Goal: Task Accomplishment & Management: Complete application form

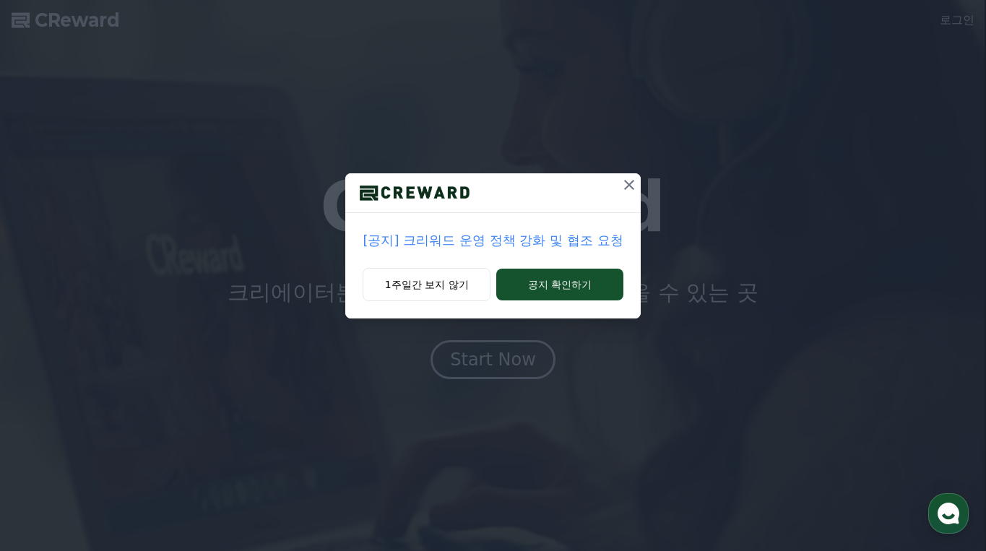
click at [490, 238] on p "[공지] 크리워드 운영 정책 강화 및 협조 요청" at bounding box center [493, 241] width 260 height 20
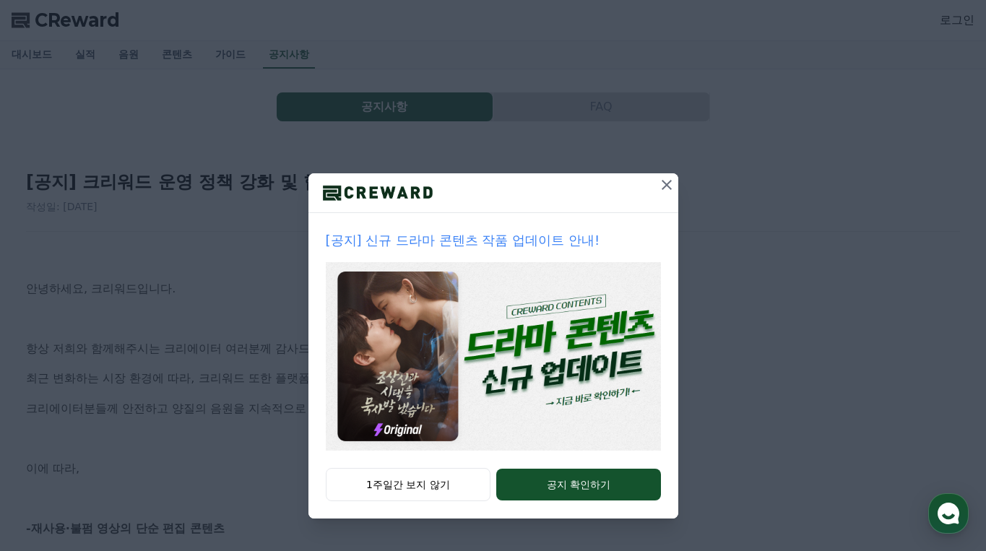
click at [665, 184] on icon at bounding box center [667, 185] width 10 height 10
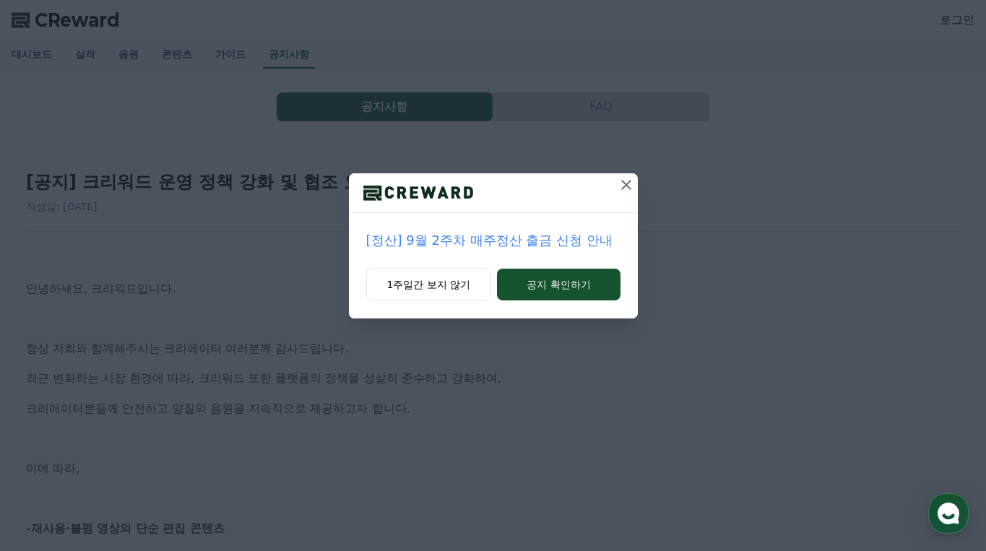
click at [624, 177] on icon at bounding box center [626, 184] width 17 height 17
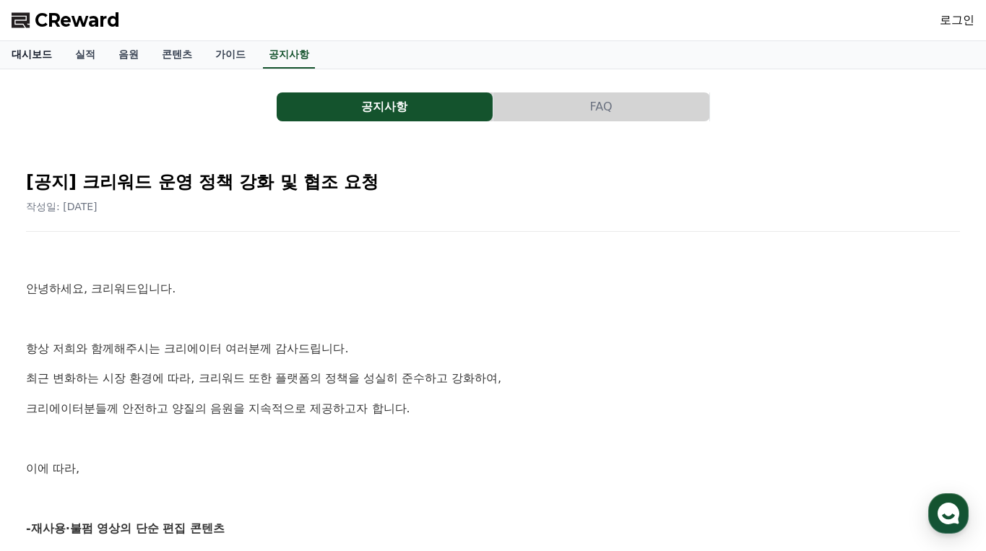
click at [26, 53] on link "대시보드" at bounding box center [32, 54] width 64 height 27
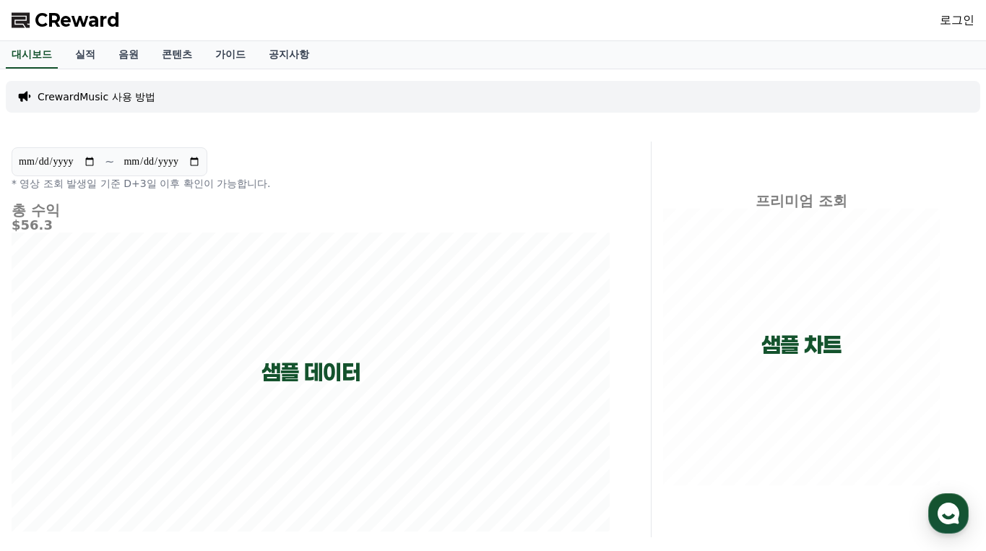
click at [968, 27] on link "로그인" at bounding box center [957, 20] width 35 height 17
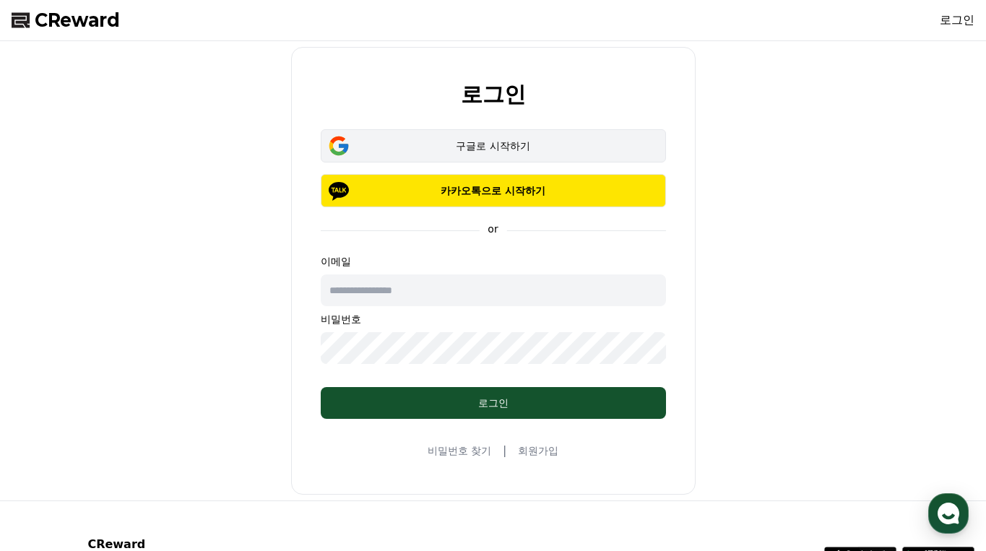
click at [427, 139] on div "구글로 시작하기" at bounding box center [494, 146] width 304 height 14
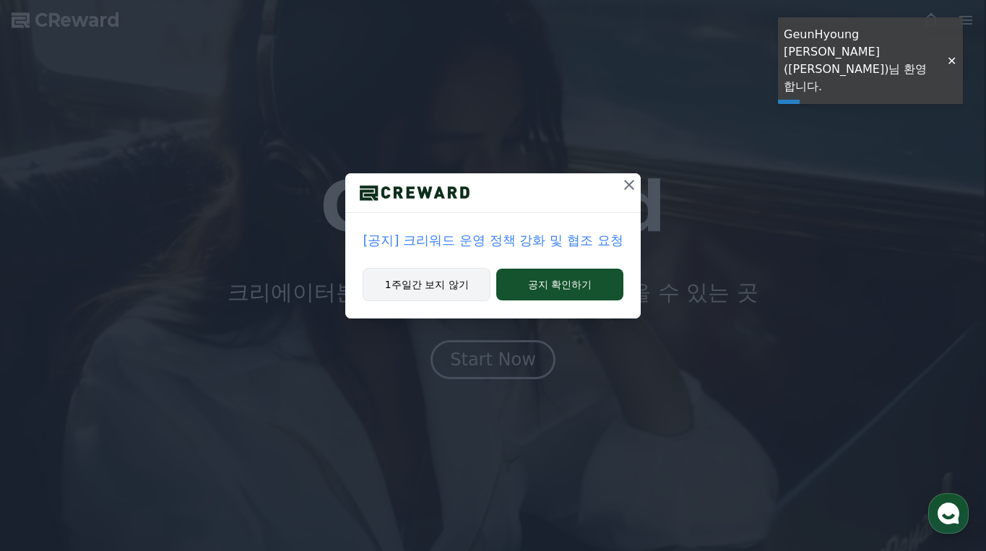
click at [436, 283] on button "1주일간 보지 않기" at bounding box center [427, 284] width 128 height 33
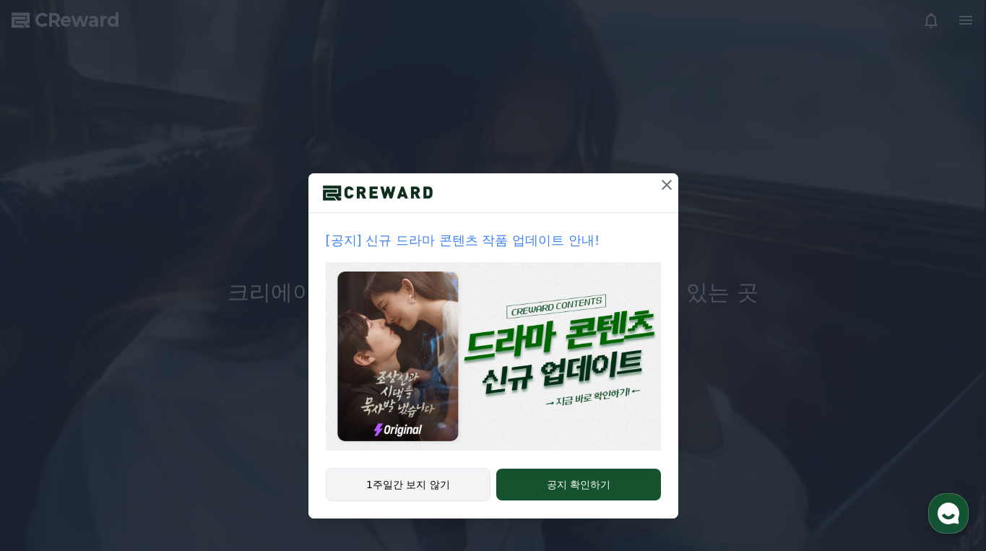
click at [433, 491] on button "1주일간 보지 않기" at bounding box center [408, 484] width 165 height 33
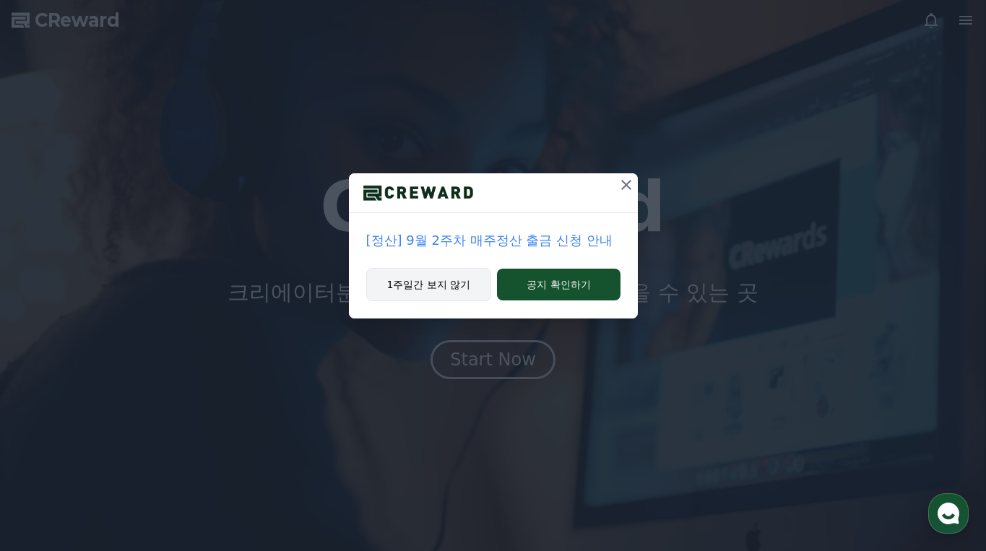
click at [460, 276] on button "1주일간 보지 않기" at bounding box center [429, 284] width 126 height 33
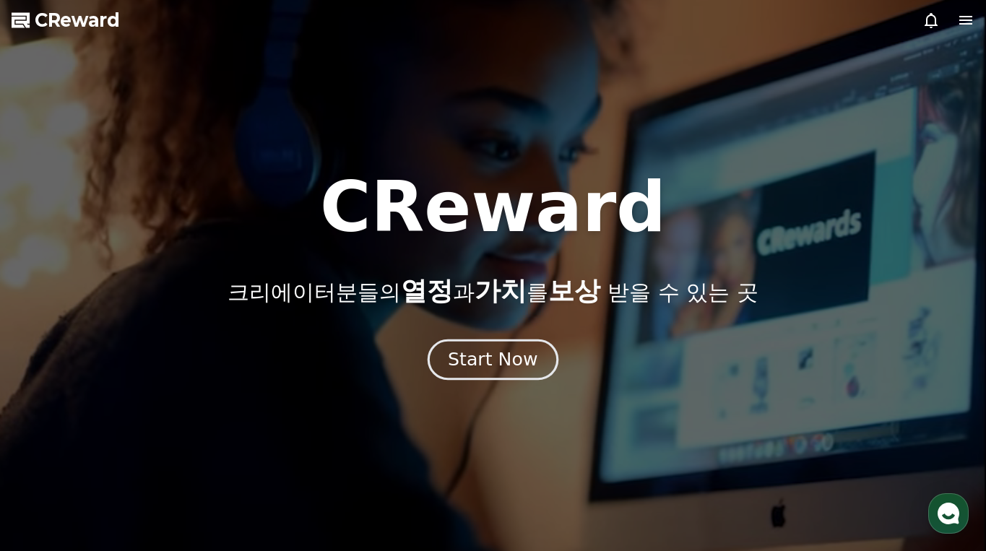
click at [488, 369] on div "Start Now" at bounding box center [493, 360] width 90 height 25
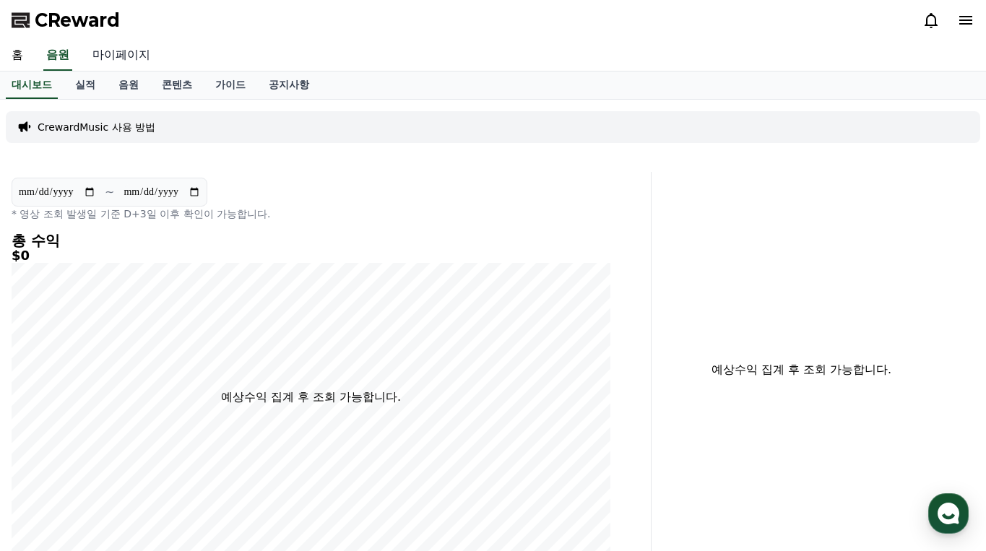
click at [119, 61] on link "마이페이지" at bounding box center [121, 55] width 81 height 30
select select "**********"
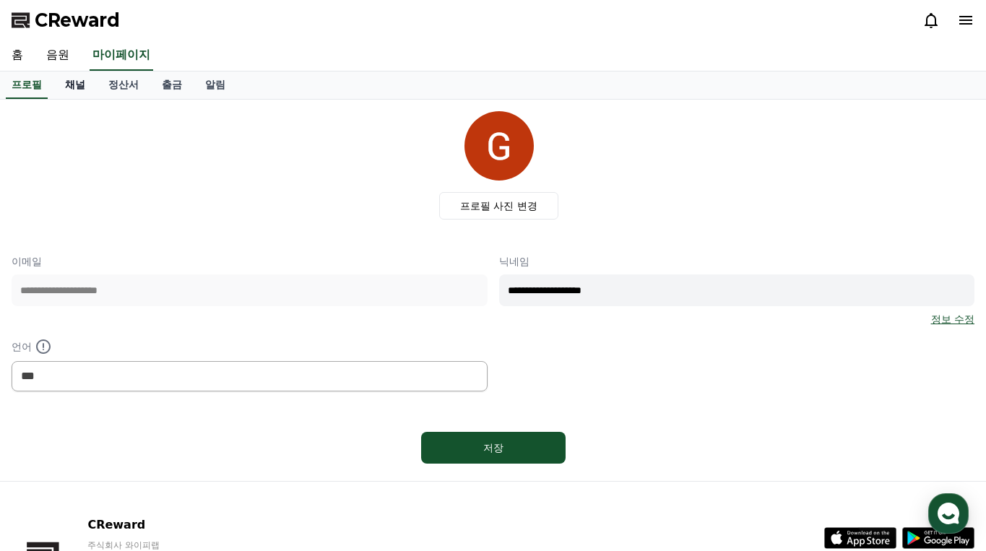
click at [79, 78] on link "채널" at bounding box center [74, 85] width 43 height 27
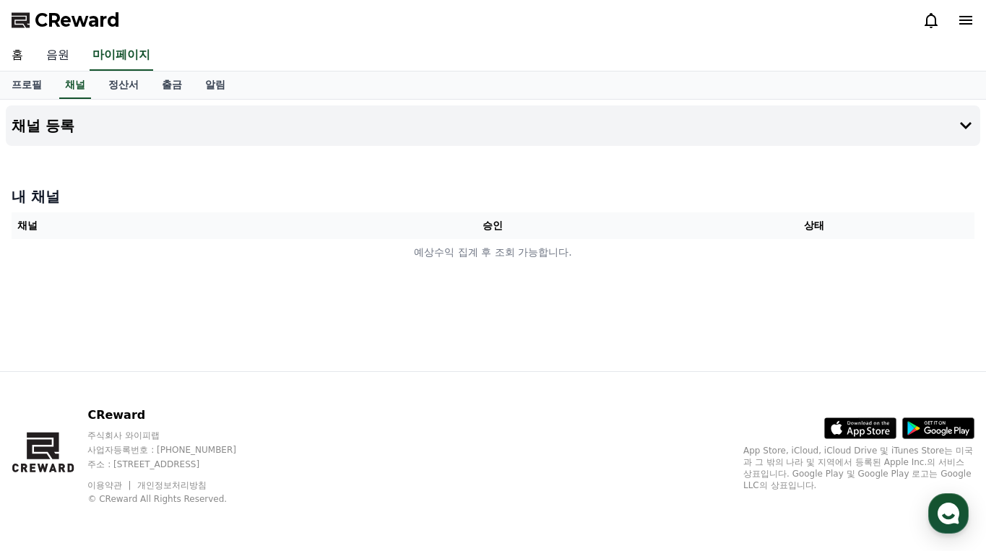
click at [63, 59] on link "음원" at bounding box center [58, 55] width 46 height 30
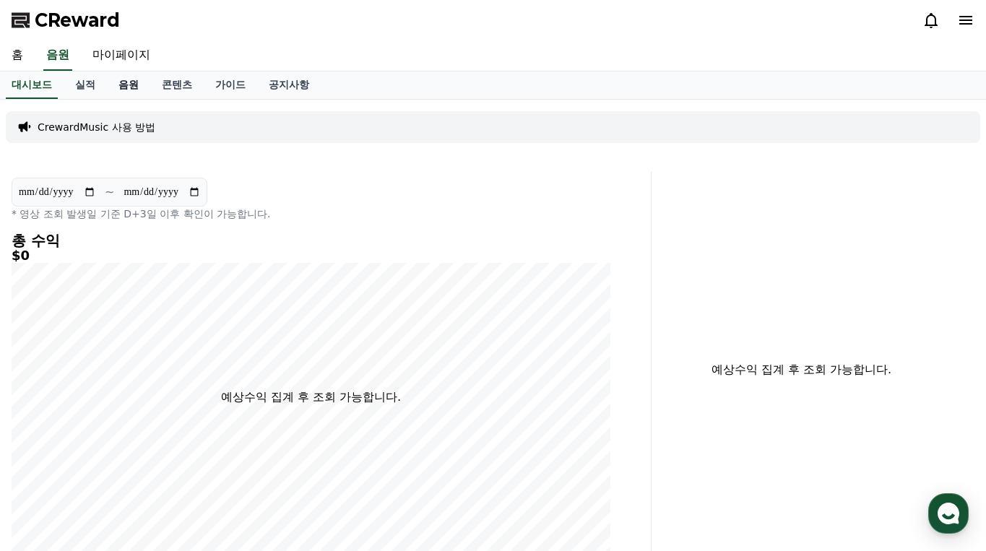
click at [139, 82] on link "음원" at bounding box center [128, 85] width 43 height 27
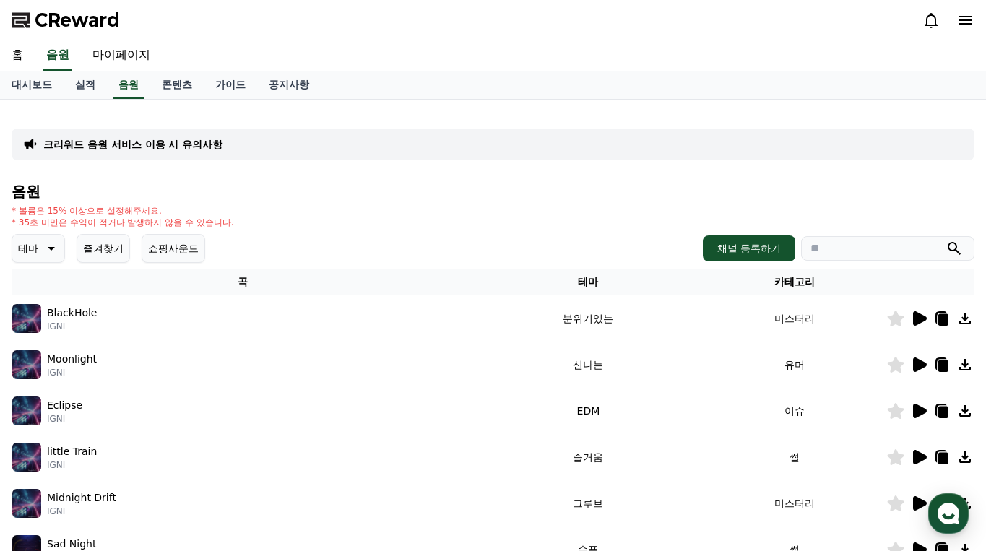
click at [37, 241] on p "테마" at bounding box center [28, 248] width 20 height 20
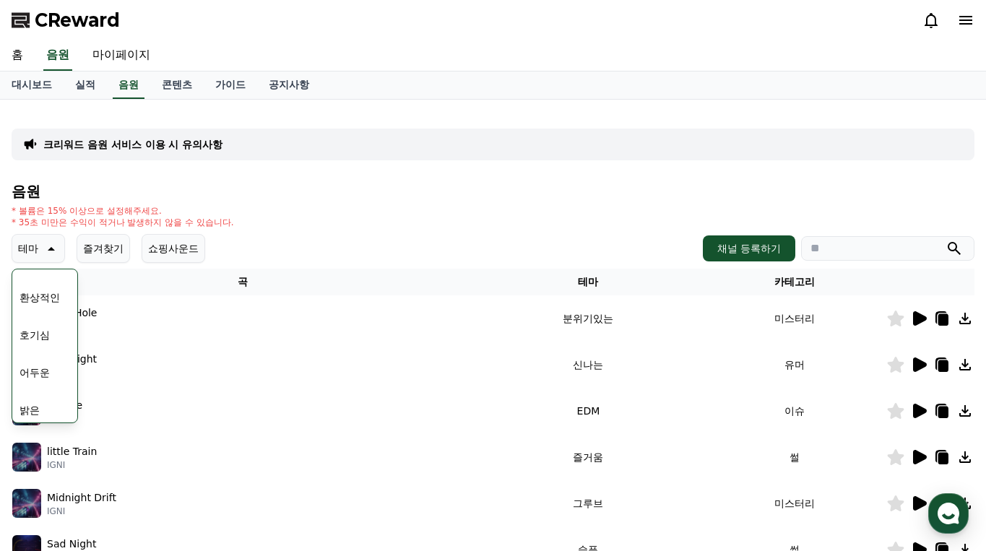
scroll to position [72, 0]
click at [48, 293] on button "호기심" at bounding box center [35, 290] width 42 height 32
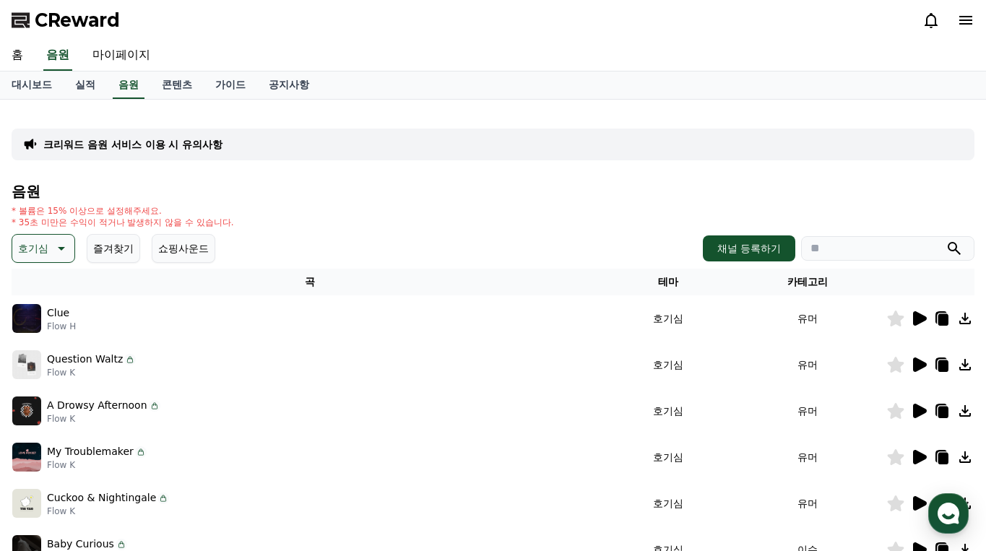
click at [927, 317] on icon at bounding box center [919, 318] width 17 height 17
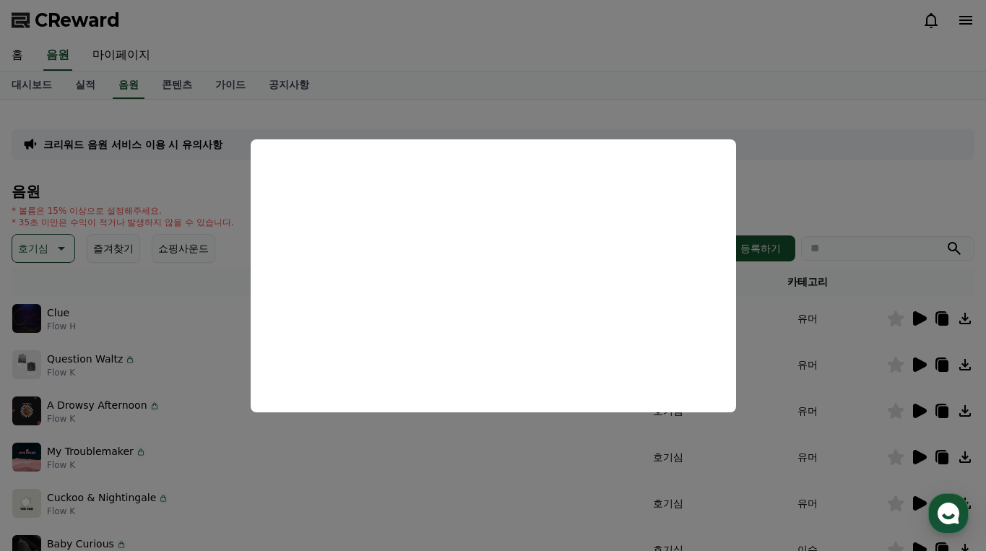
click at [754, 165] on button "close modal" at bounding box center [493, 275] width 986 height 551
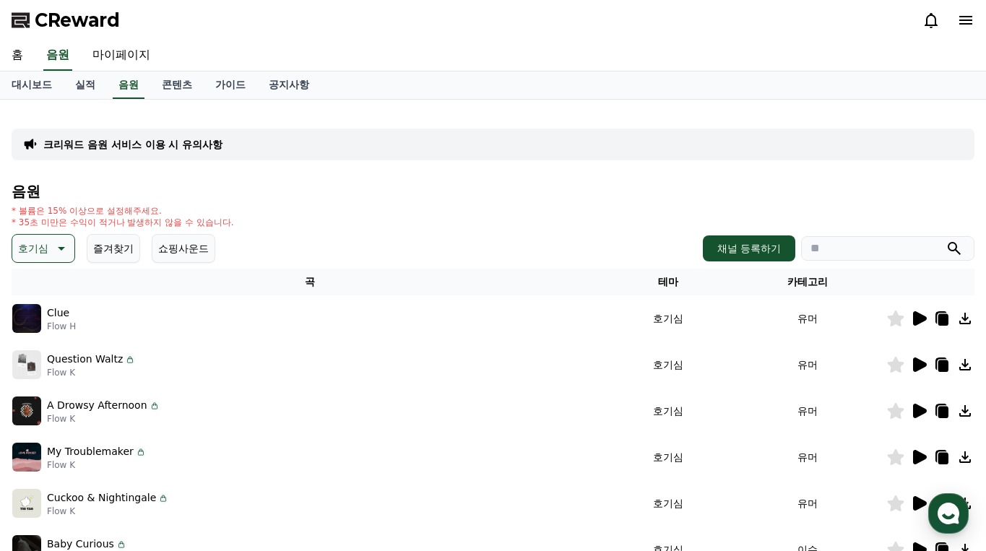
click at [924, 317] on icon at bounding box center [920, 318] width 14 height 14
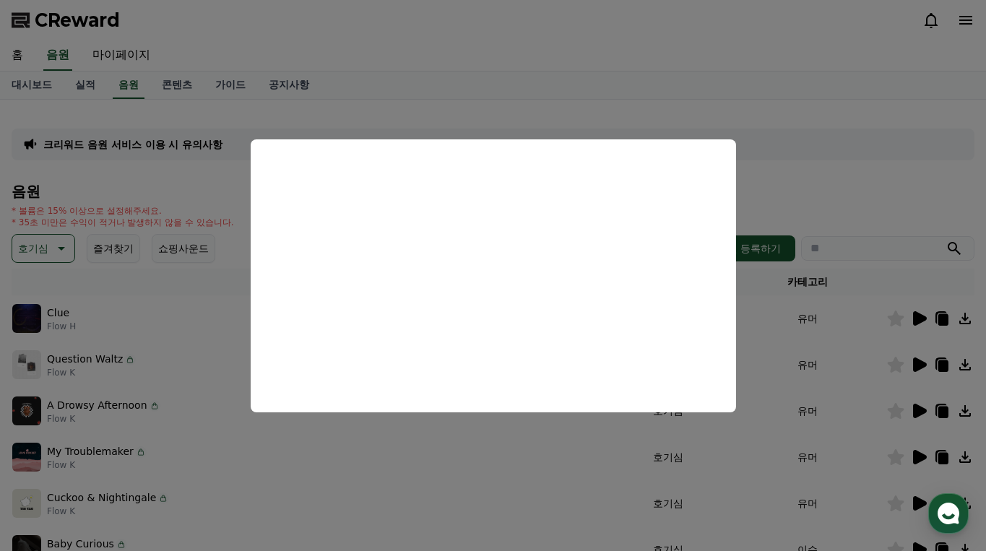
click at [803, 155] on button "close modal" at bounding box center [493, 275] width 986 height 551
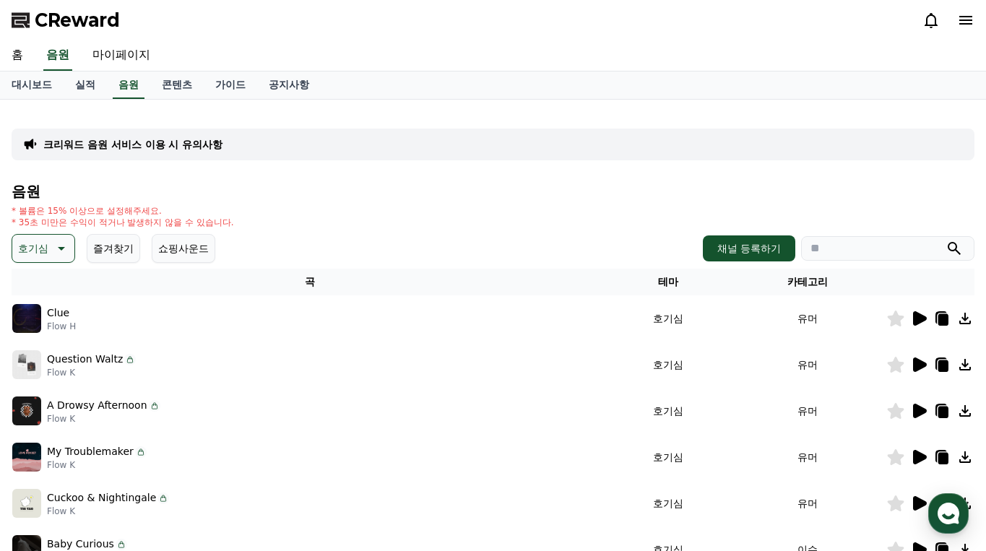
click at [912, 369] on icon at bounding box center [919, 364] width 17 height 17
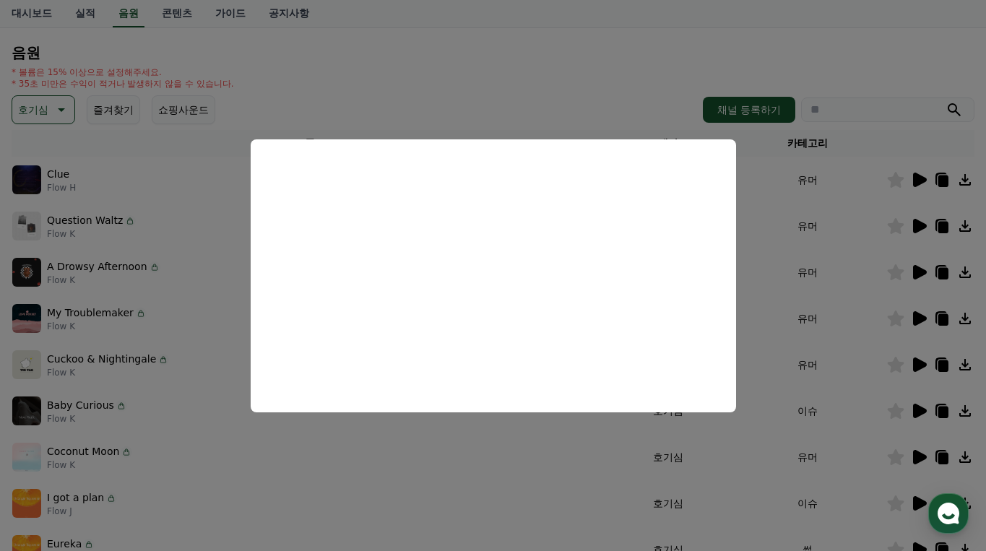
scroll to position [145, 0]
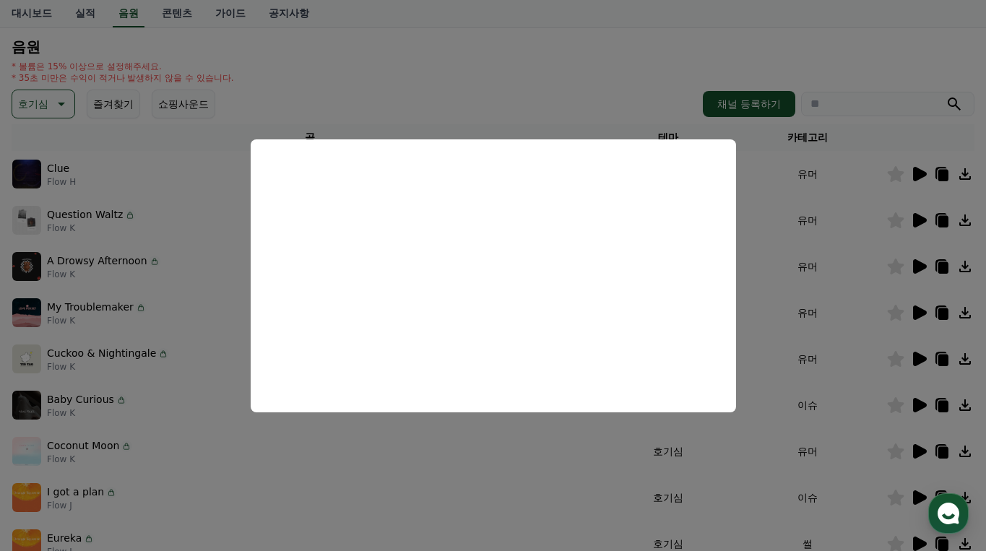
click at [902, 257] on button "close modal" at bounding box center [493, 275] width 986 height 551
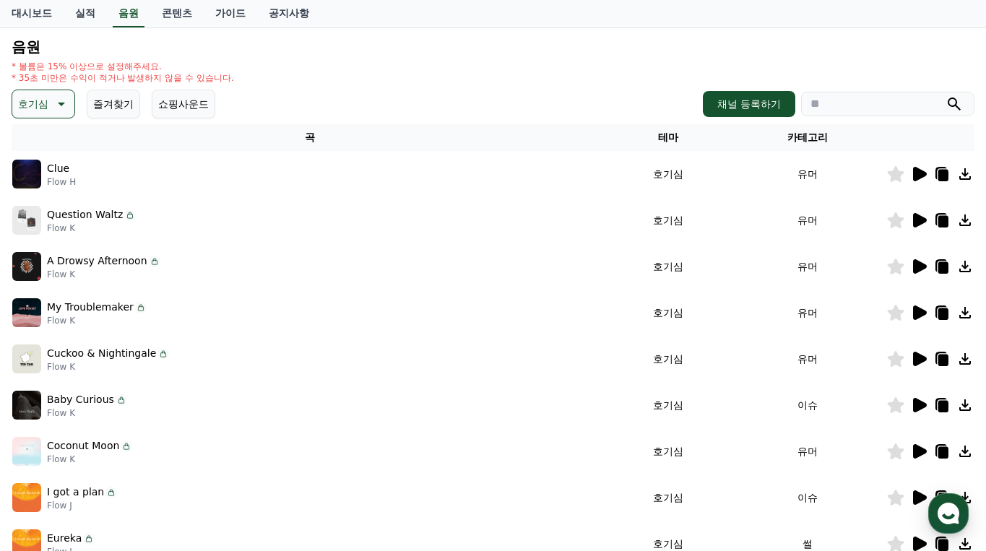
click at [916, 267] on icon at bounding box center [920, 266] width 14 height 14
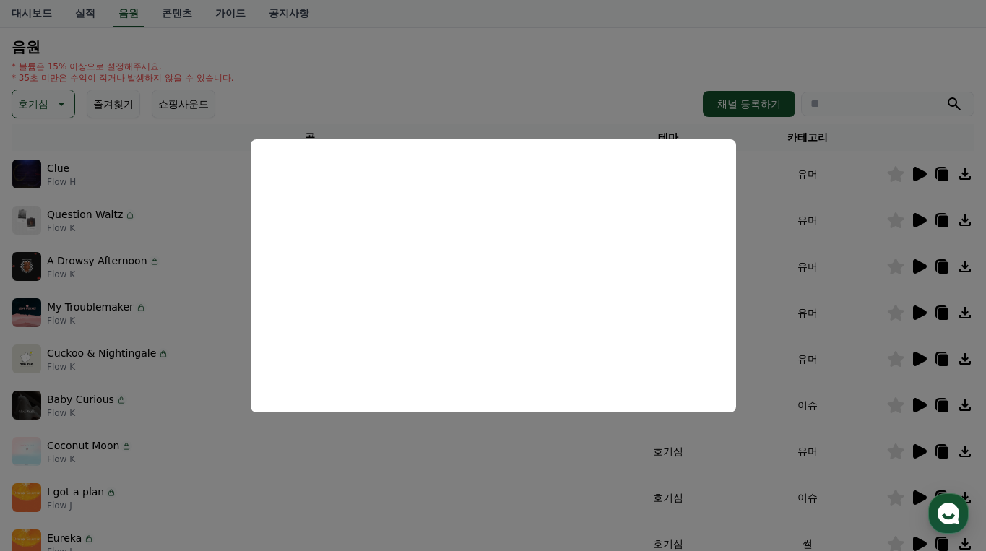
click at [851, 281] on button "close modal" at bounding box center [493, 275] width 986 height 551
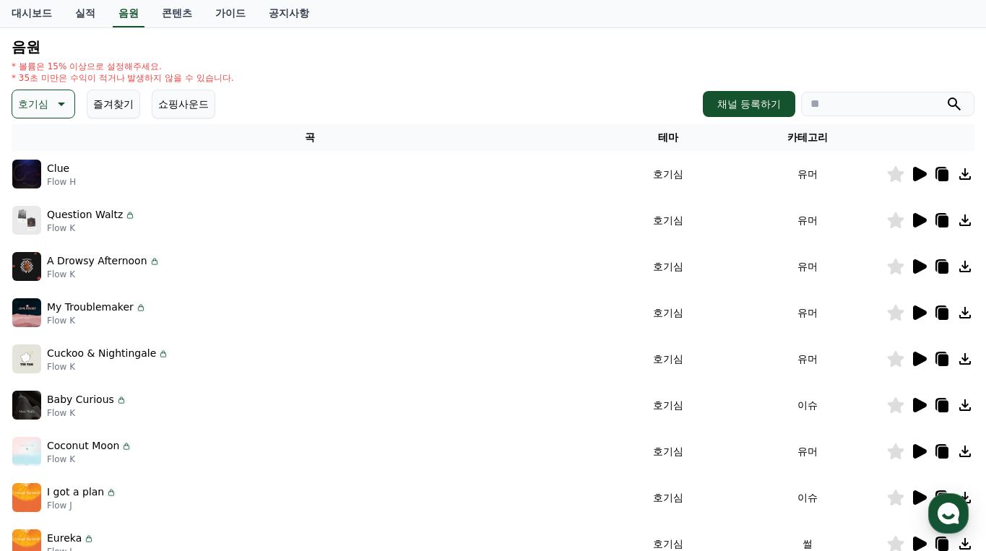
click at [916, 311] on icon at bounding box center [920, 313] width 14 height 14
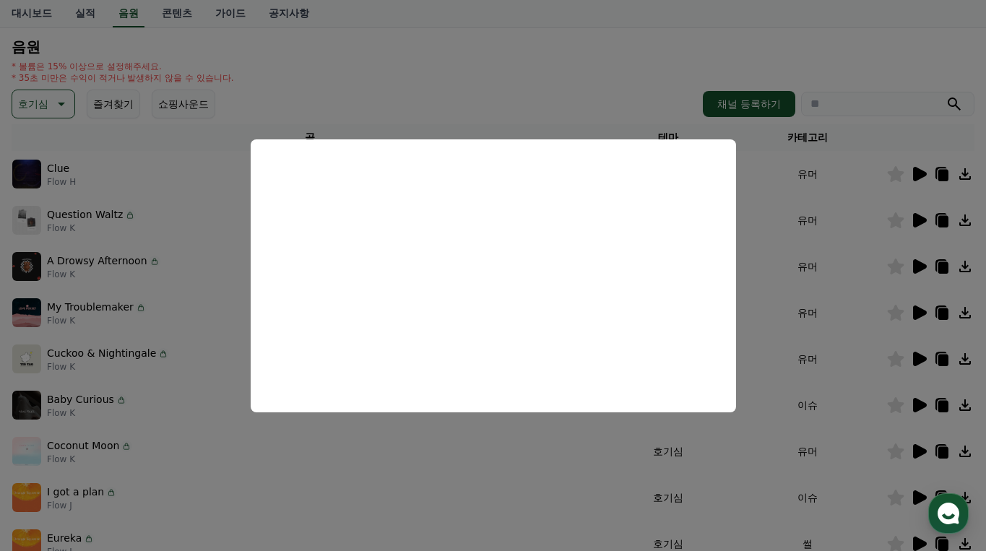
click at [924, 360] on button "close modal" at bounding box center [493, 275] width 986 height 551
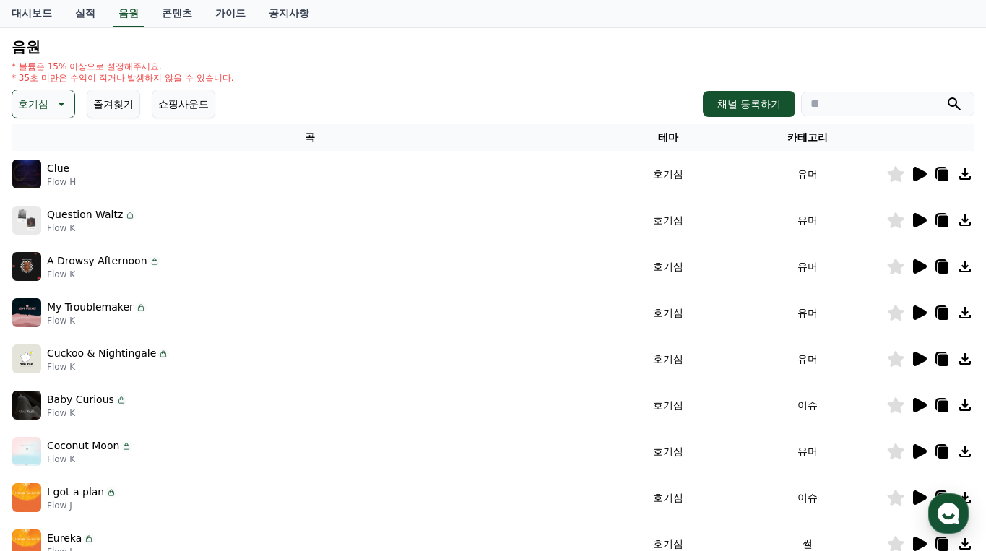
click at [920, 361] on icon at bounding box center [920, 359] width 14 height 14
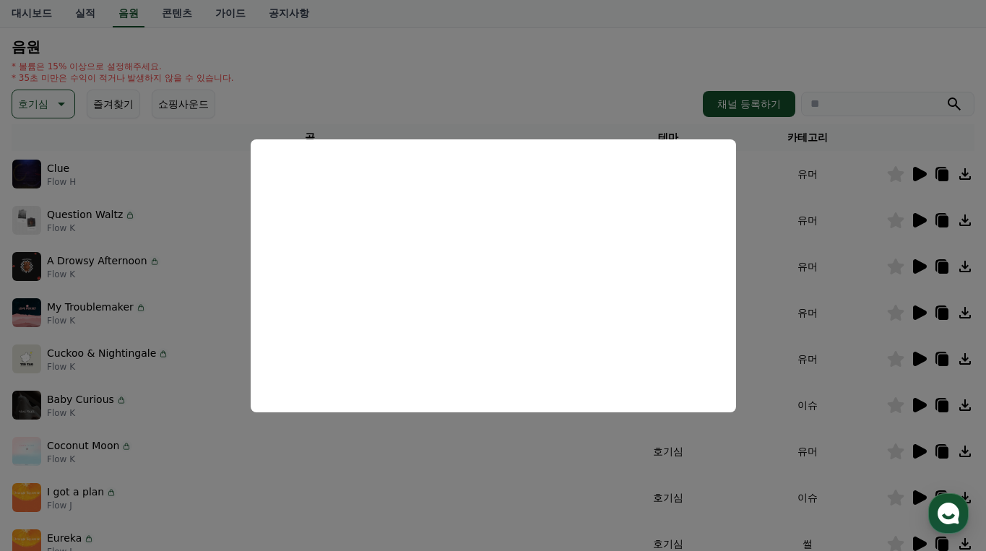
click at [874, 412] on button "close modal" at bounding box center [493, 275] width 986 height 551
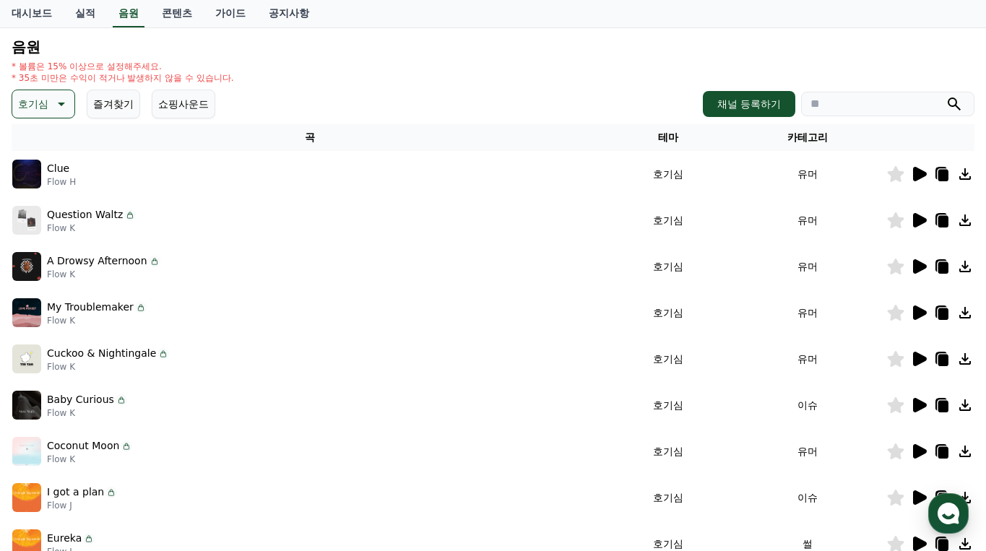
click at [918, 402] on icon at bounding box center [920, 405] width 14 height 14
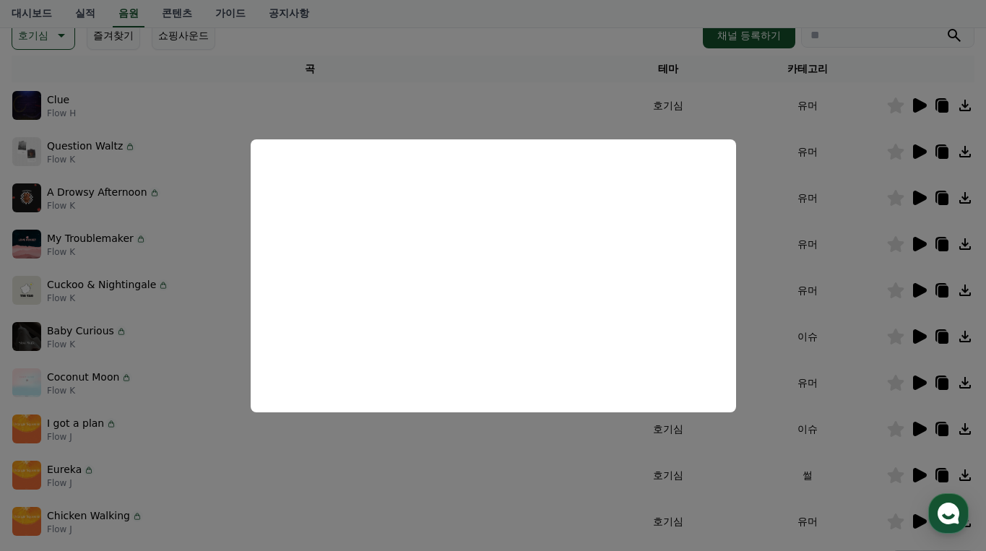
scroll to position [217, 0]
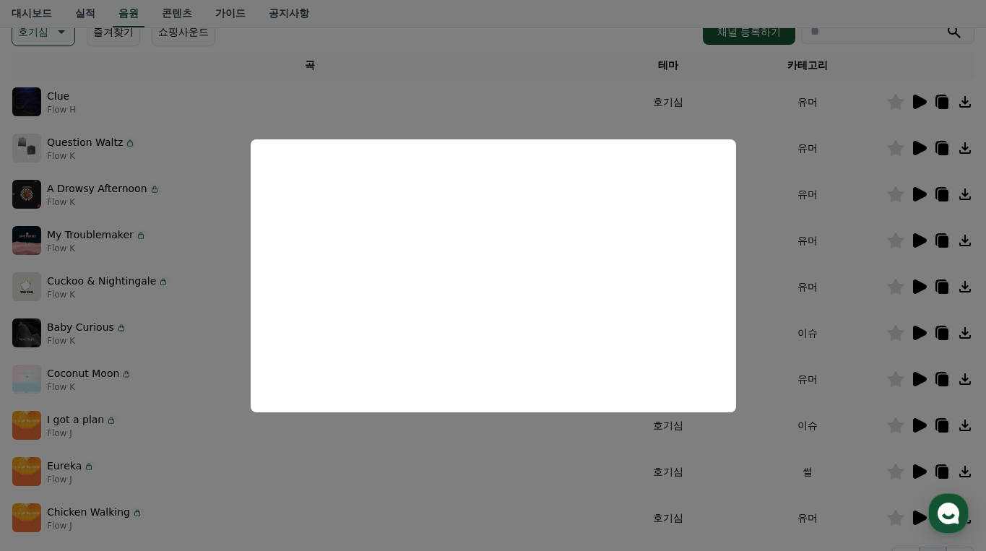
click at [851, 377] on button "close modal" at bounding box center [493, 275] width 986 height 551
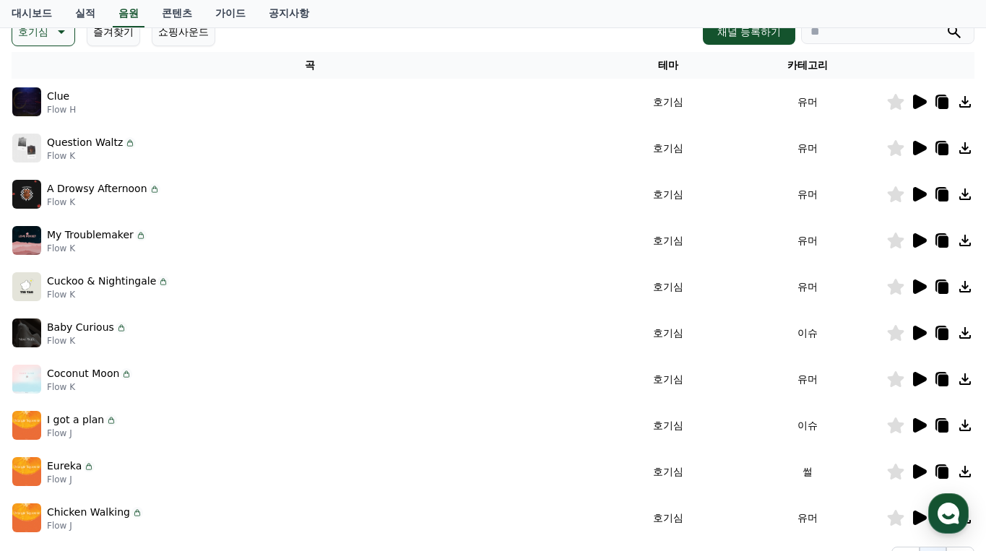
click at [924, 374] on icon at bounding box center [919, 379] width 17 height 17
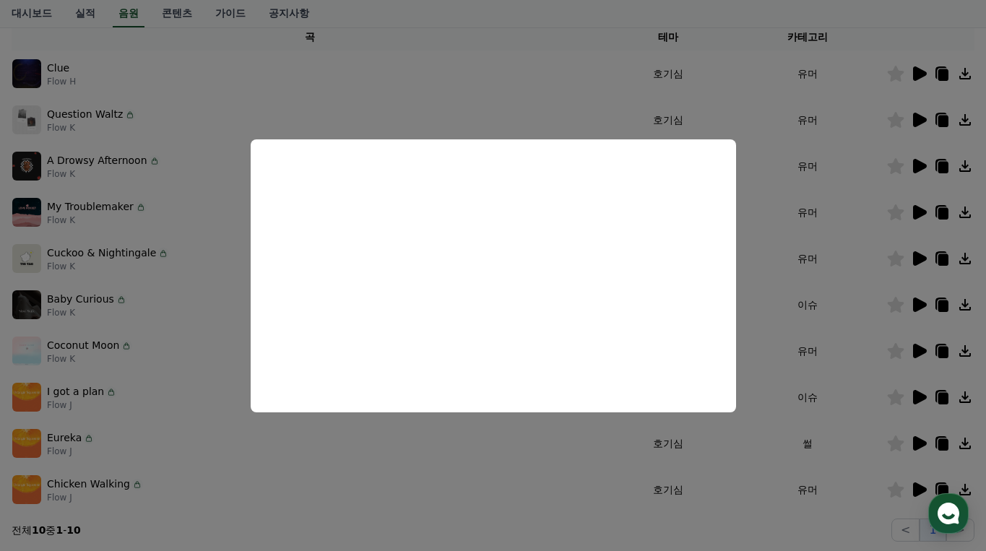
scroll to position [427, 0]
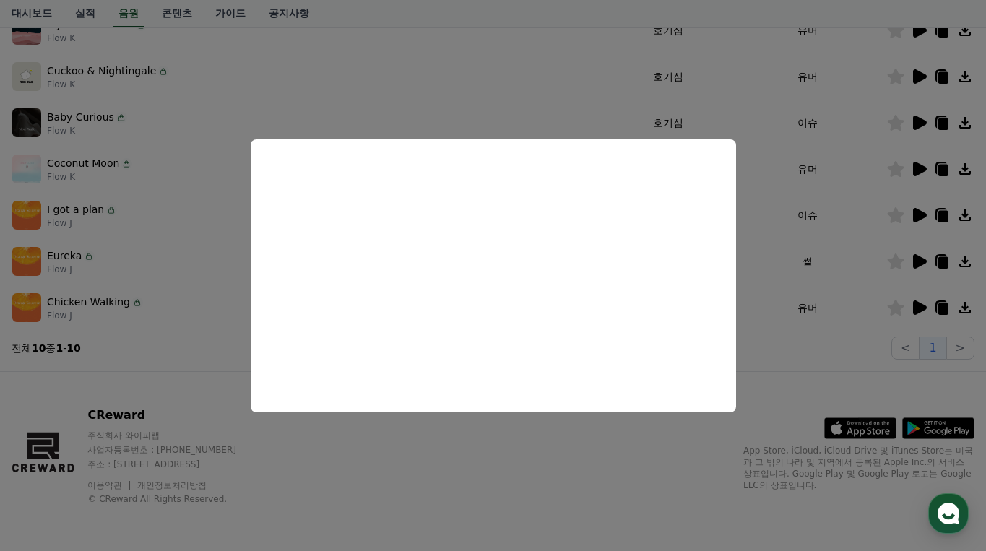
click at [885, 213] on button "close modal" at bounding box center [493, 275] width 986 height 551
click at [913, 213] on icon at bounding box center [919, 215] width 17 height 17
click at [921, 259] on button "close modal" at bounding box center [493, 275] width 986 height 551
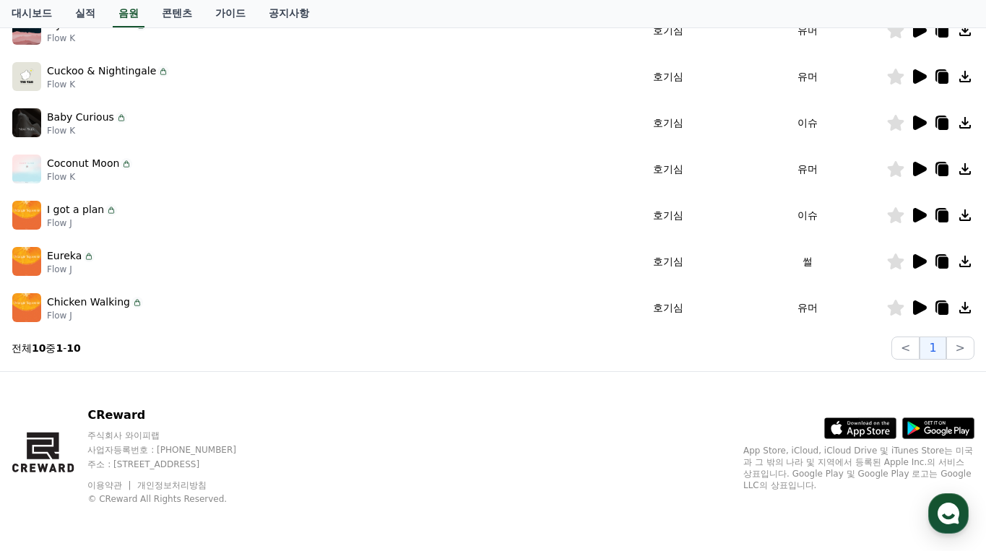
click at [924, 259] on icon at bounding box center [920, 261] width 14 height 14
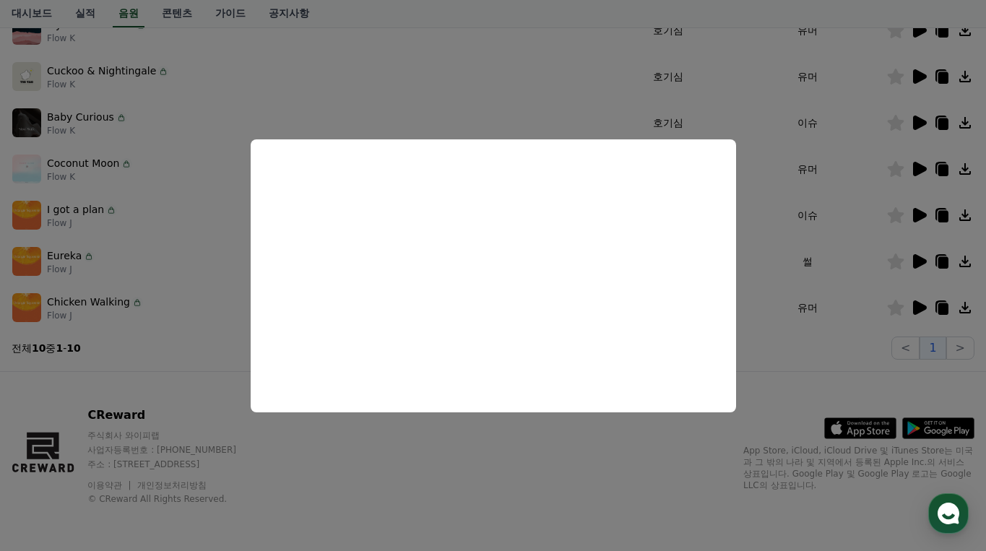
click at [922, 304] on button "close modal" at bounding box center [493, 275] width 986 height 551
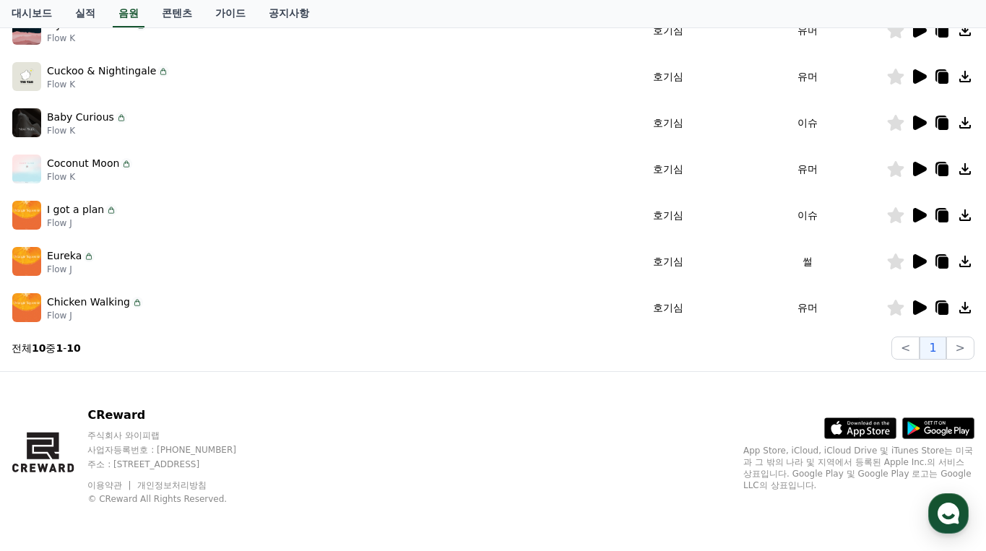
click at [919, 302] on icon at bounding box center [920, 308] width 14 height 14
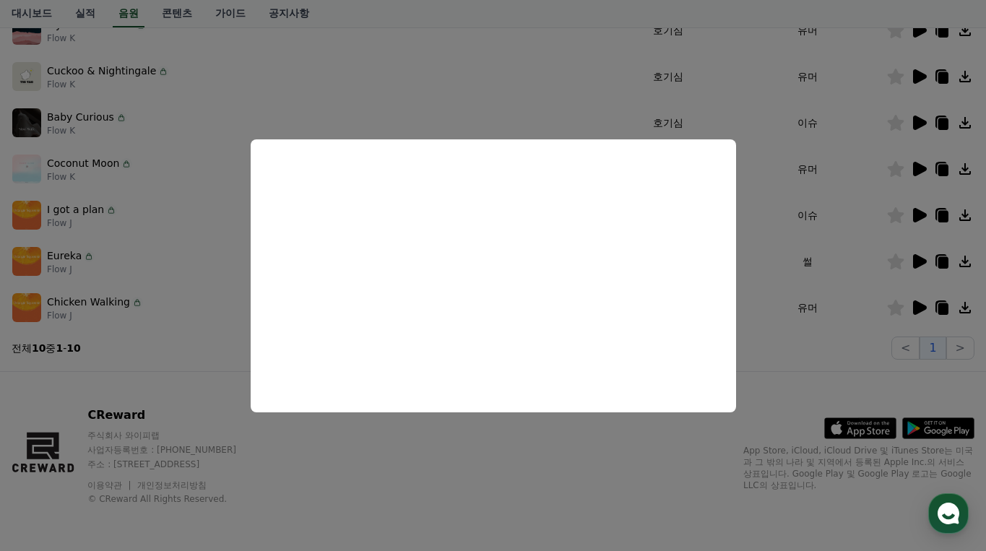
click at [655, 57] on button "close modal" at bounding box center [493, 275] width 986 height 551
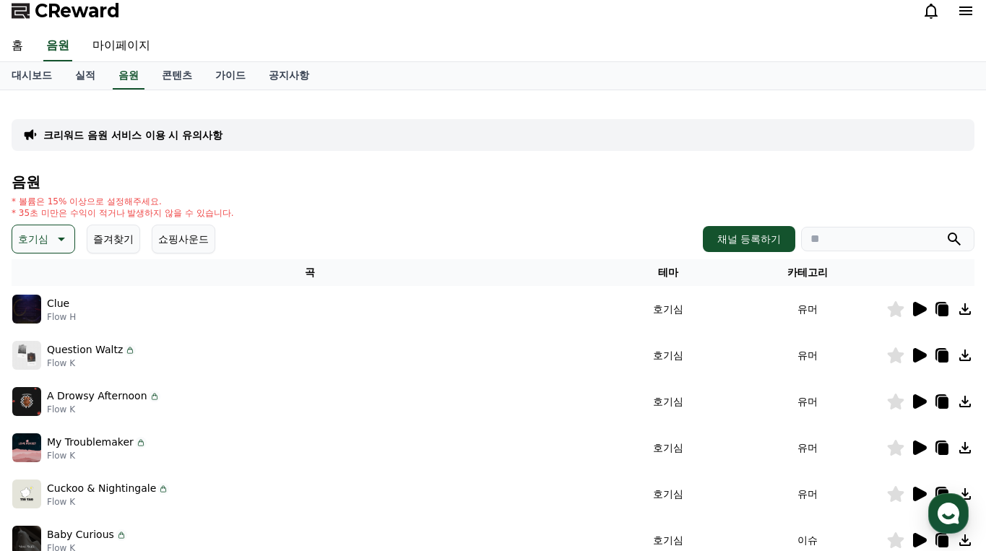
scroll to position [0, 0]
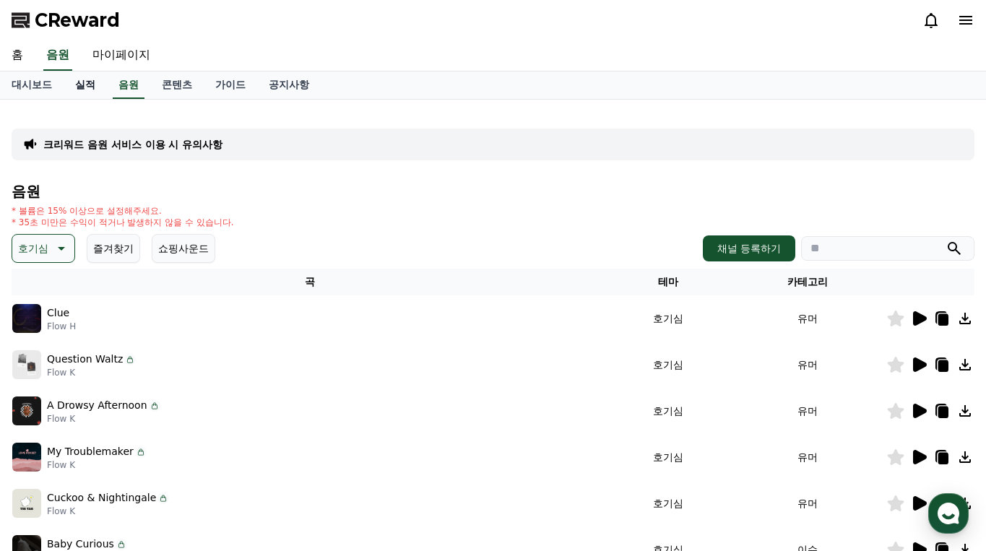
click at [88, 78] on link "실적" at bounding box center [85, 85] width 43 height 27
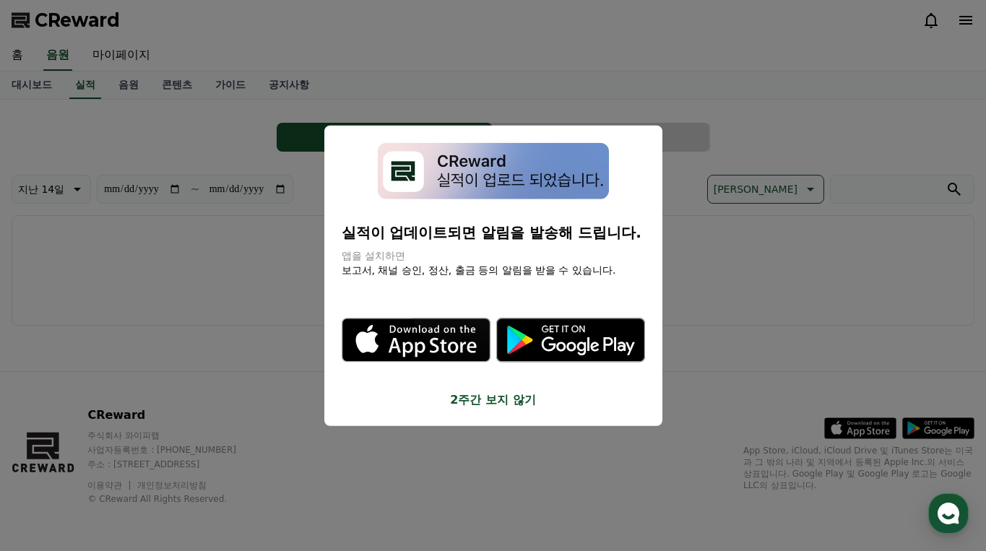
click at [501, 405] on button "2주간 보지 않기" at bounding box center [494, 400] width 304 height 17
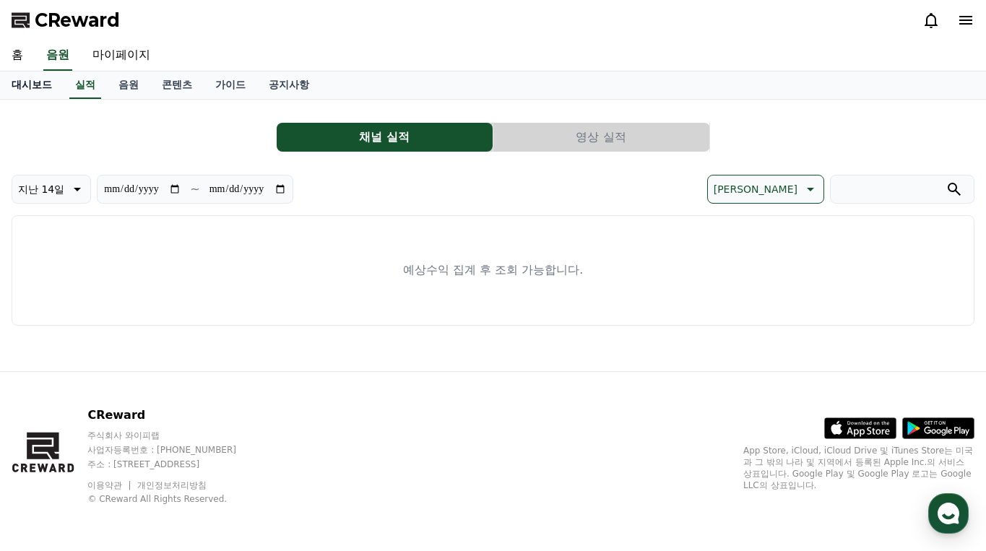
click at [42, 80] on link "대시보드" at bounding box center [32, 85] width 64 height 27
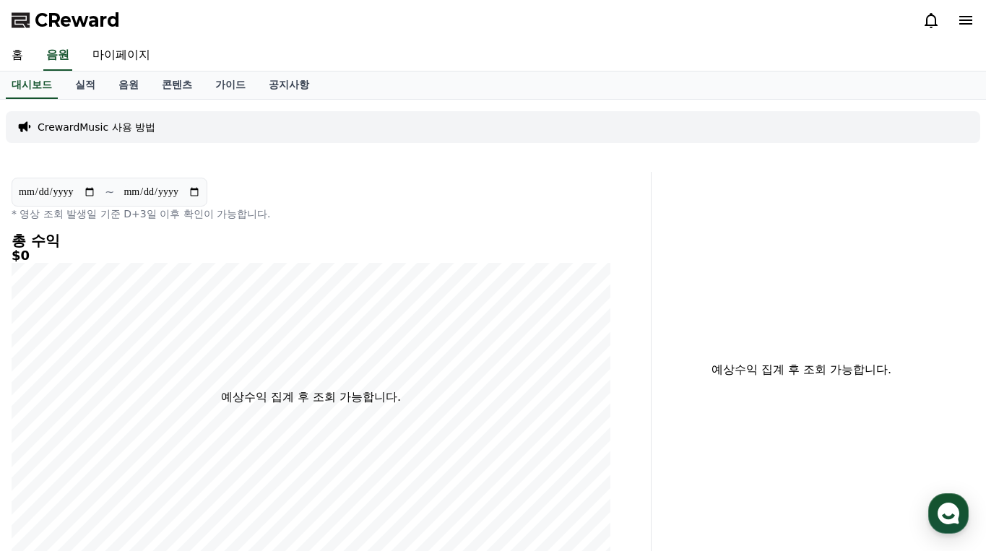
click at [121, 39] on div "CReward" at bounding box center [493, 20] width 986 height 40
click at [137, 54] on link "마이페이지" at bounding box center [121, 55] width 81 height 30
select select "**********"
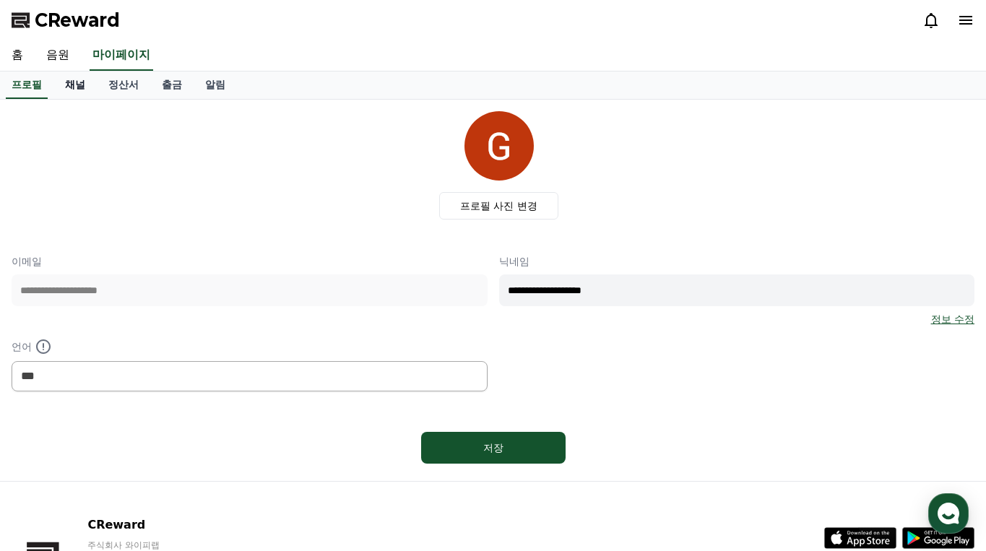
click at [85, 87] on link "채널" at bounding box center [74, 85] width 43 height 27
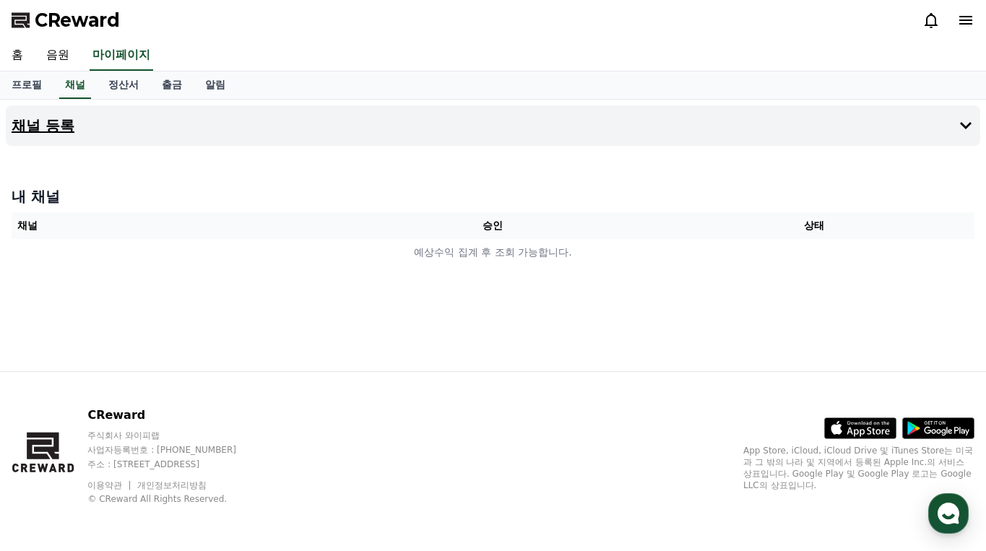
click at [882, 141] on button "채널 등록" at bounding box center [493, 126] width 975 height 40
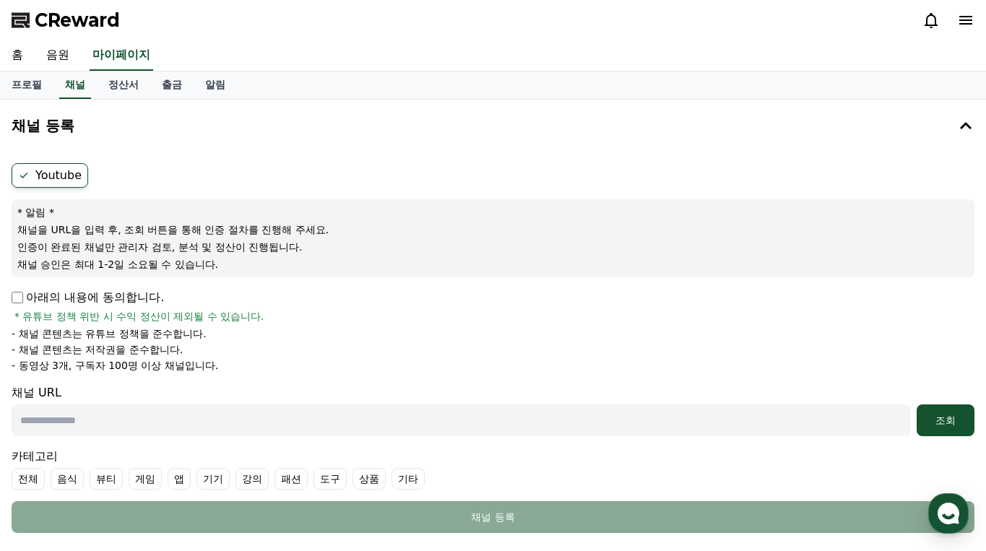
click at [53, 179] on label "Youtube" at bounding box center [50, 175] width 77 height 25
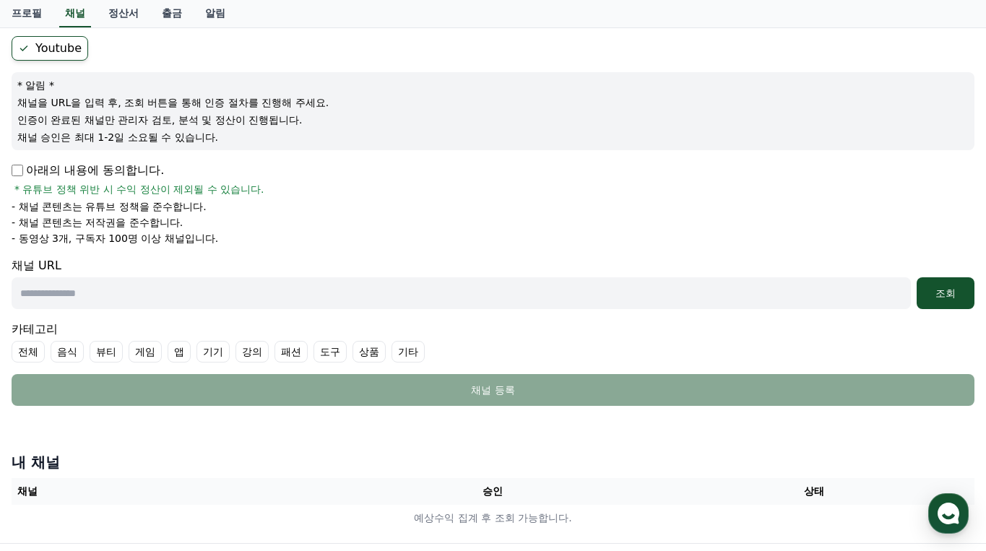
scroll to position [145, 0]
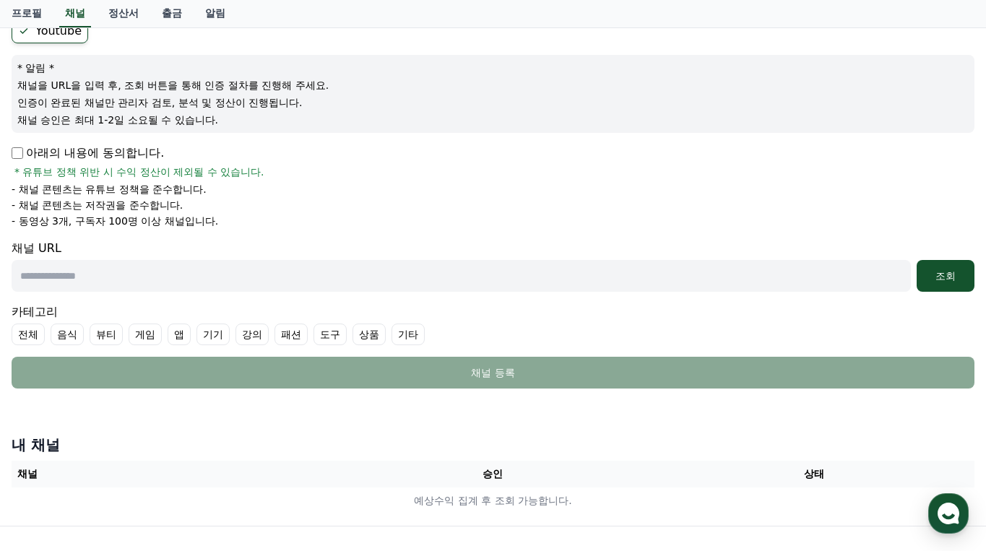
click at [411, 278] on input "text" at bounding box center [462, 276] width 900 height 32
paste input "**********"
type input "**********"
click at [421, 337] on label "기타" at bounding box center [408, 335] width 33 height 22
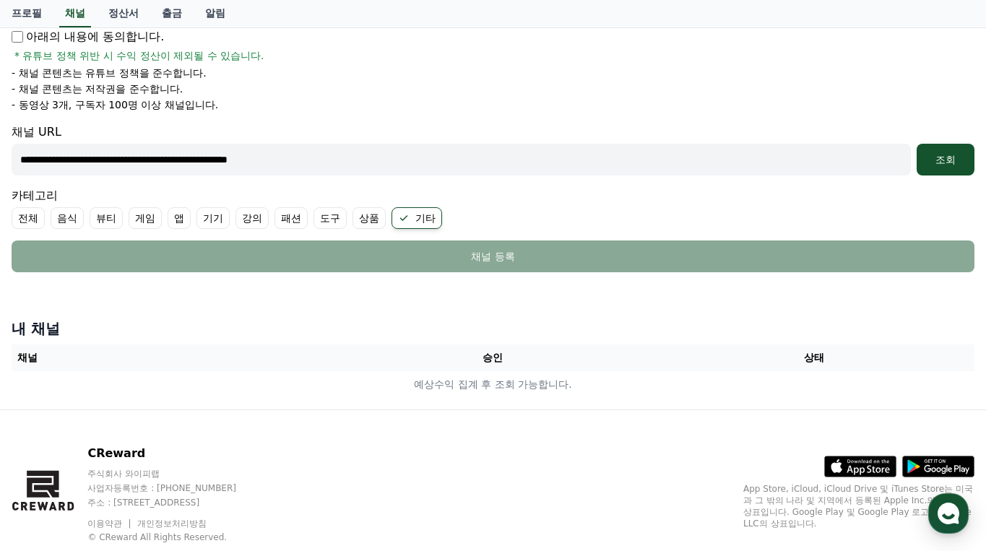
scroll to position [289, 0]
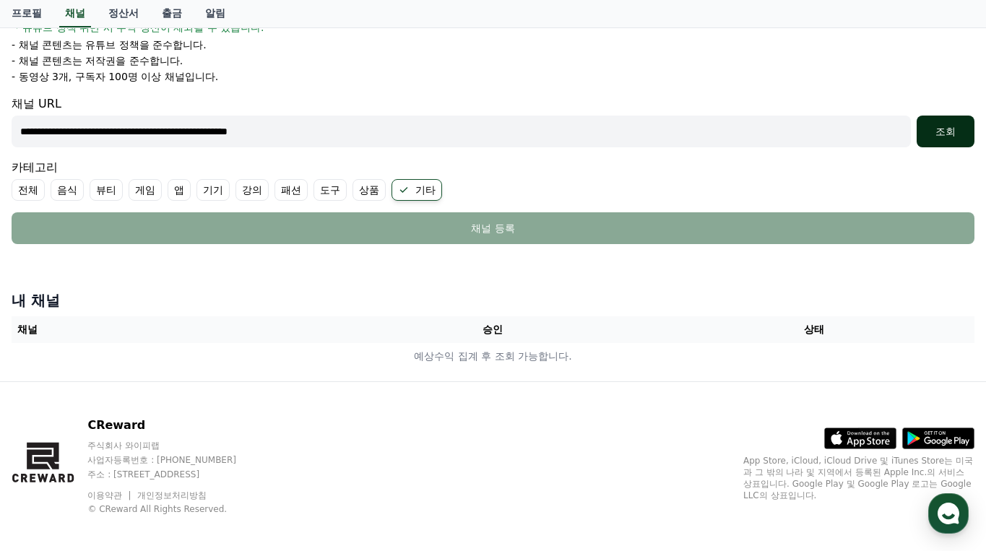
click at [945, 137] on div "조회" at bounding box center [946, 131] width 46 height 14
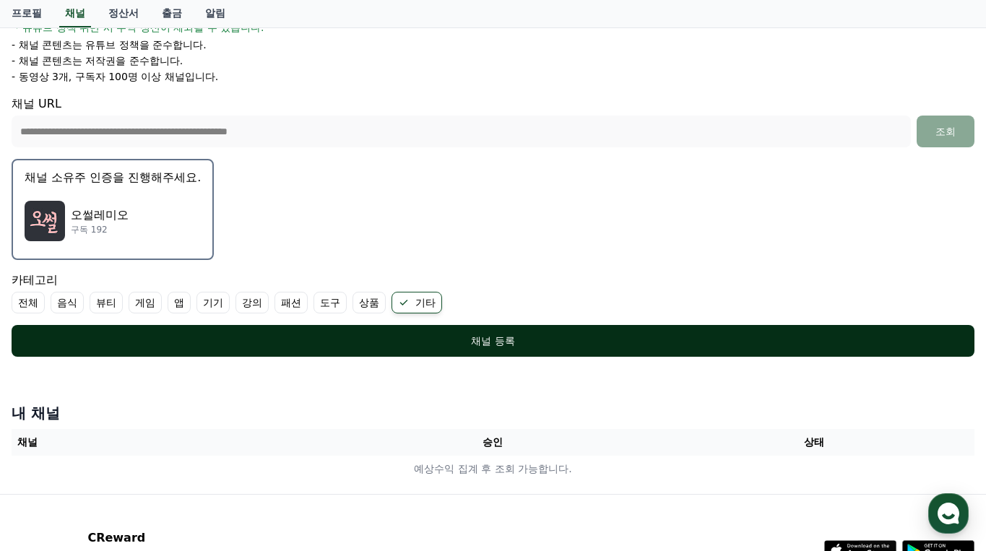
click at [508, 345] on div "채널 등록" at bounding box center [493, 341] width 906 height 14
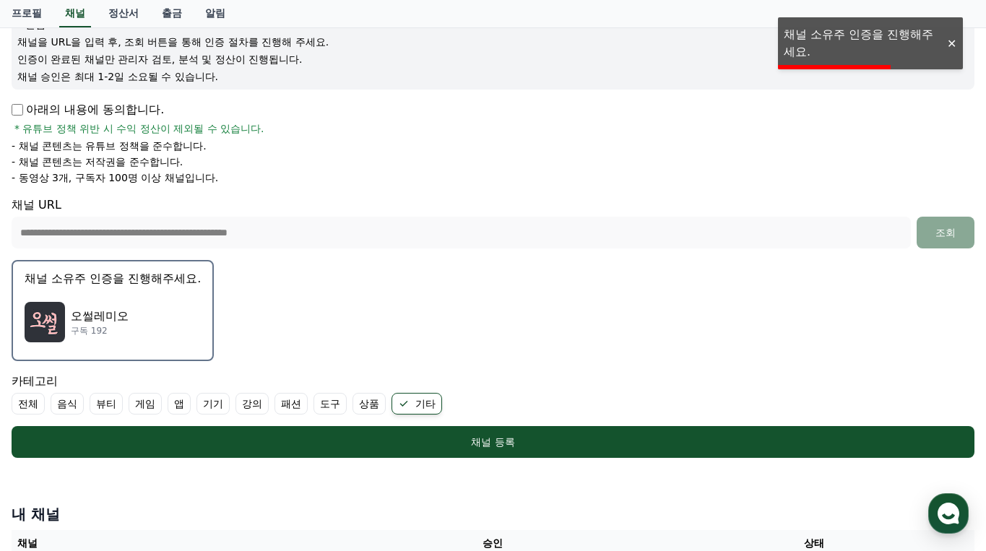
scroll to position [145, 0]
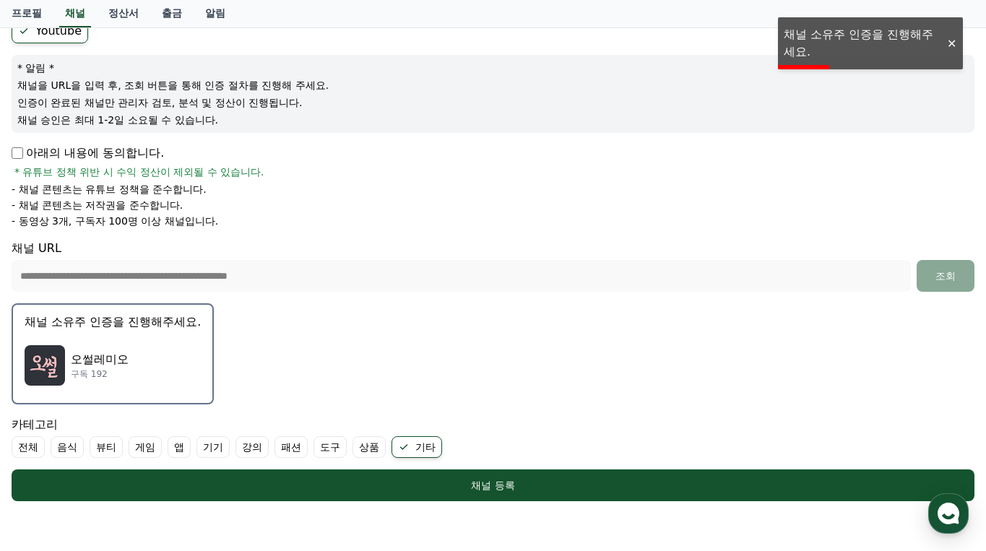
click at [839, 43] on ul "Youtube" at bounding box center [493, 31] width 963 height 25
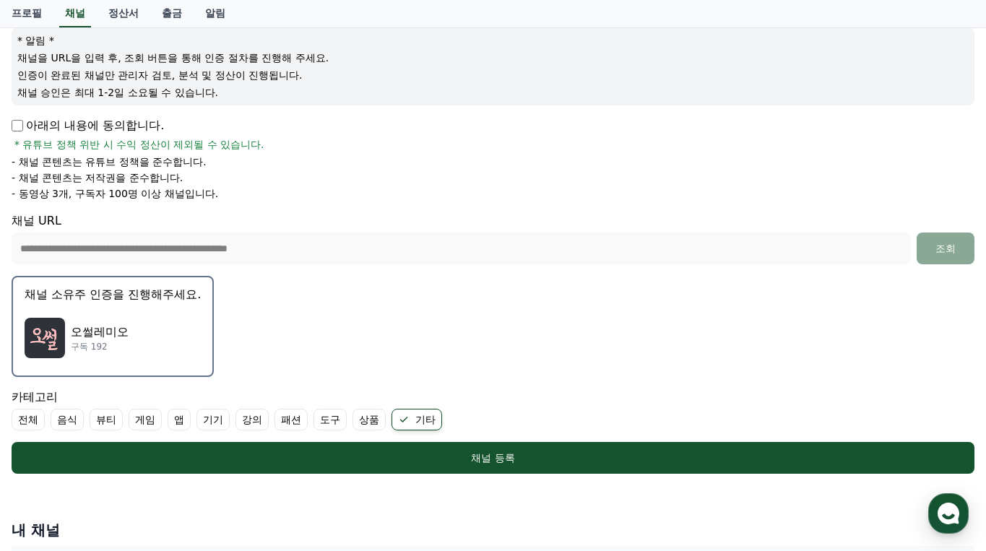
scroll to position [289, 0]
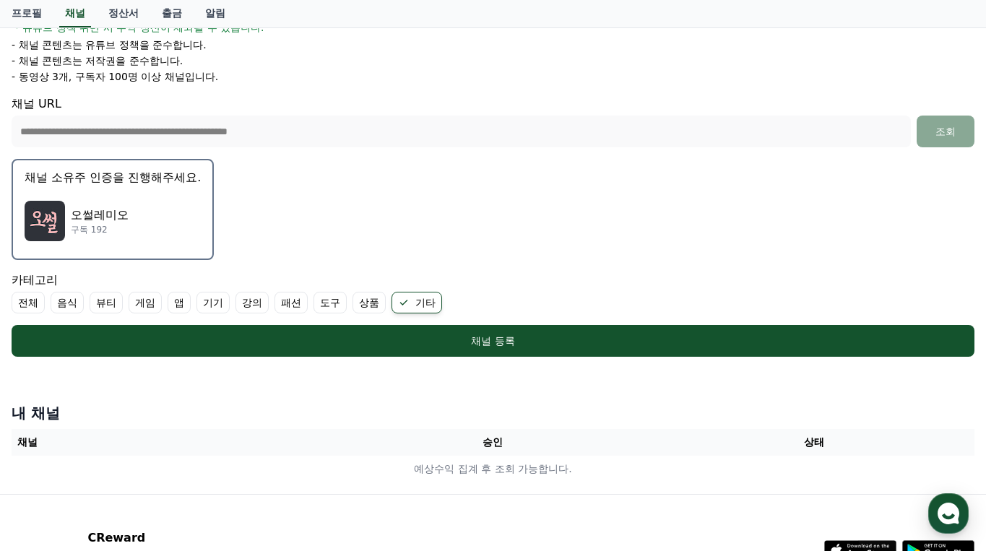
click at [141, 202] on div "오썰레미오 구독 192" at bounding box center [113, 221] width 176 height 58
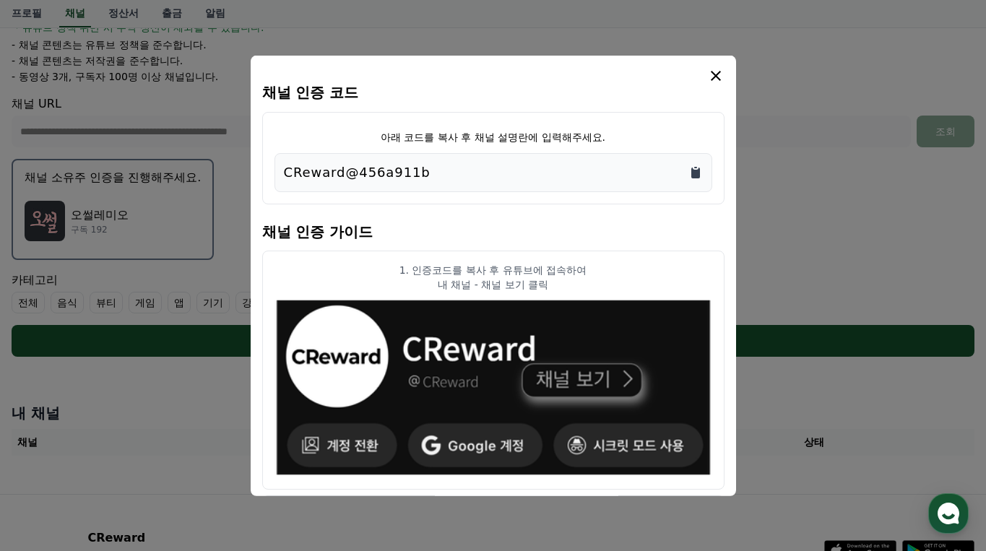
click at [692, 173] on icon "Copy to clipboard" at bounding box center [696, 172] width 9 height 11
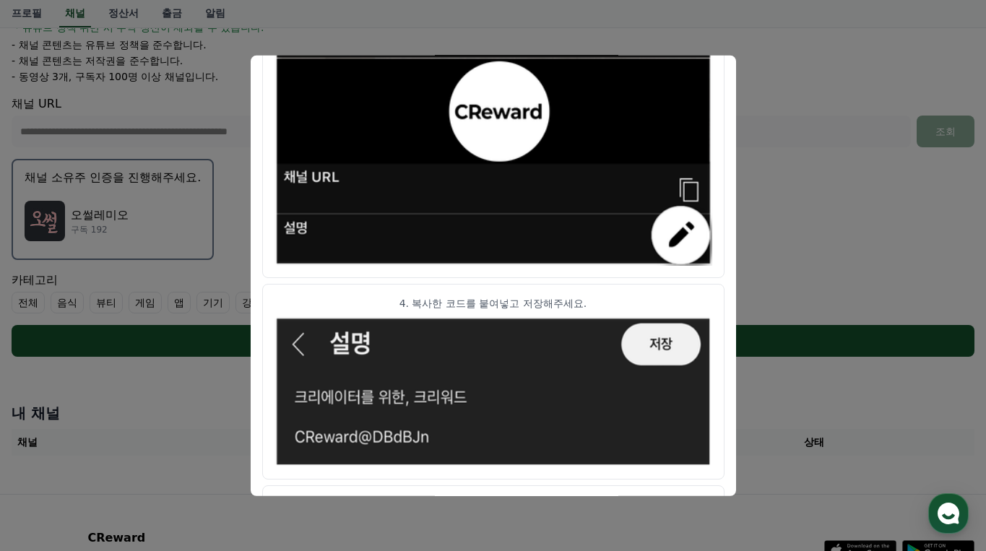
scroll to position [807, 0]
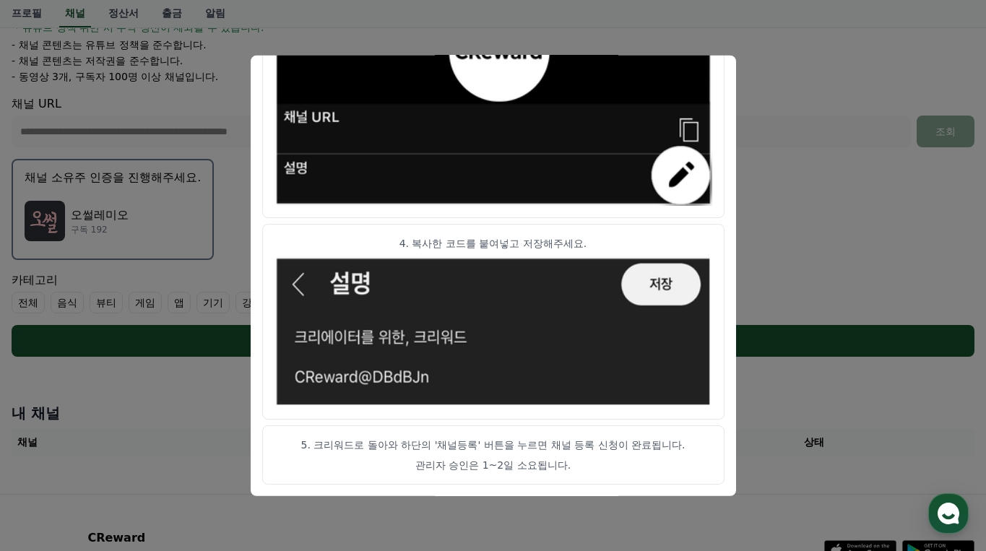
click at [801, 220] on button "close modal" at bounding box center [493, 275] width 986 height 551
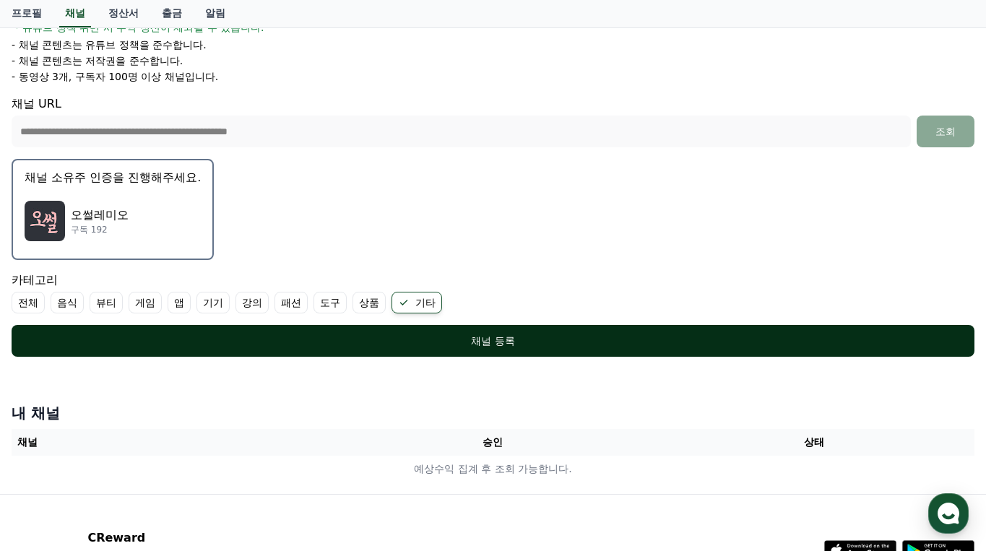
click at [466, 348] on button "채널 등록" at bounding box center [493, 341] width 963 height 32
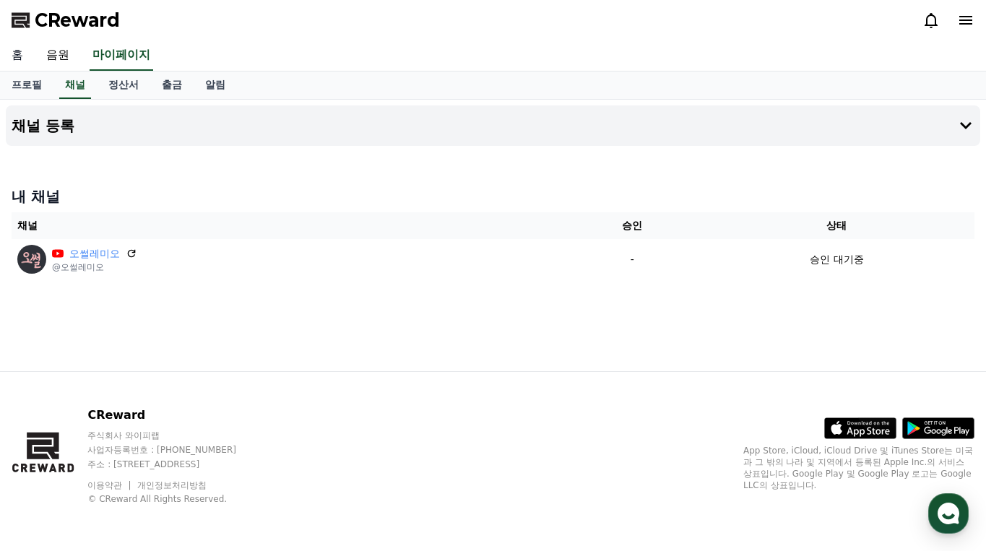
click at [22, 56] on link "홈" at bounding box center [17, 55] width 35 height 30
